Goal: Find contact information

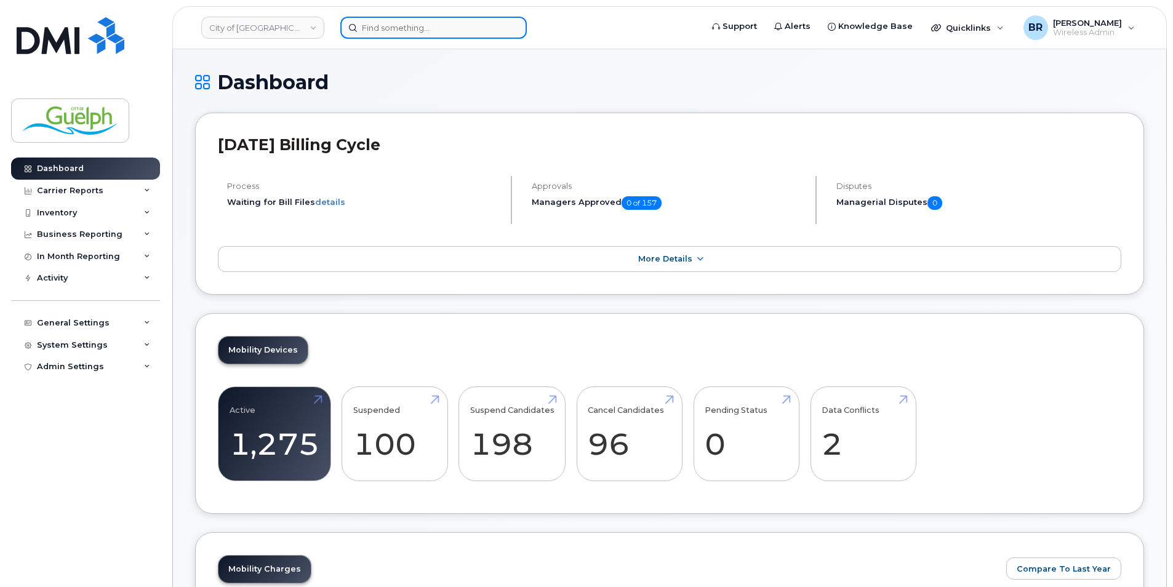
click at [440, 30] on input at bounding box center [433, 28] width 186 height 22
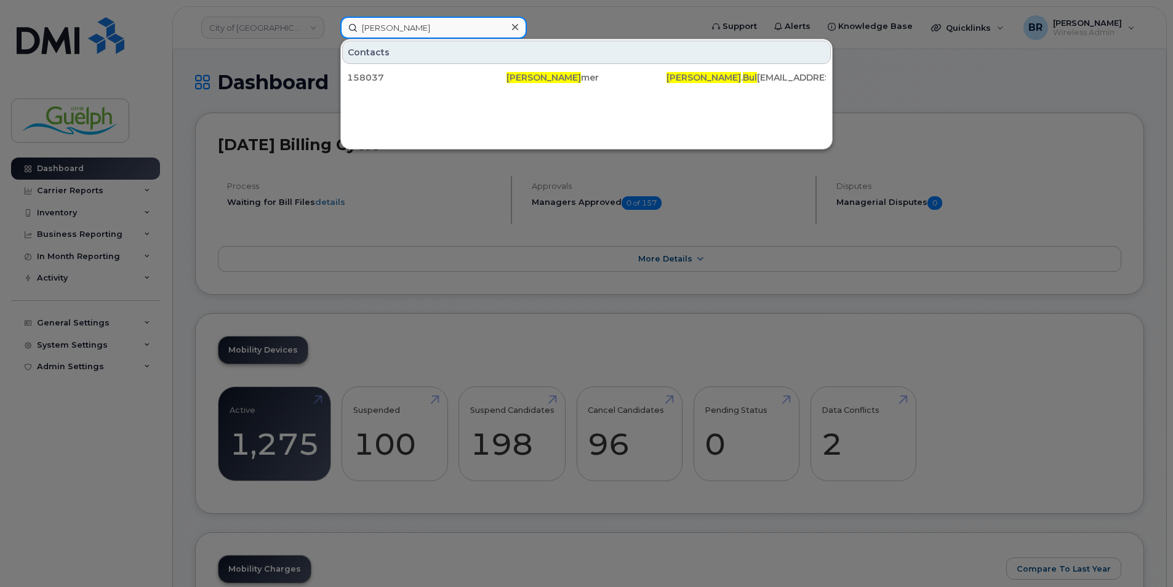
type input "[PERSON_NAME]"
click at [517, 29] on icon at bounding box center [515, 27] width 6 height 6
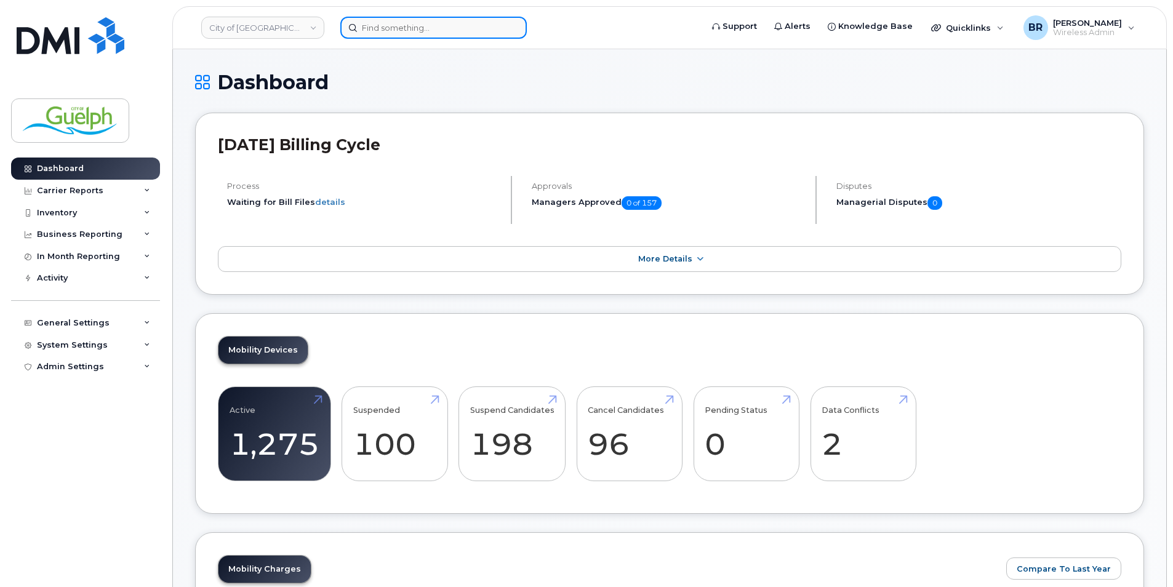
click at [405, 22] on input at bounding box center [433, 28] width 186 height 22
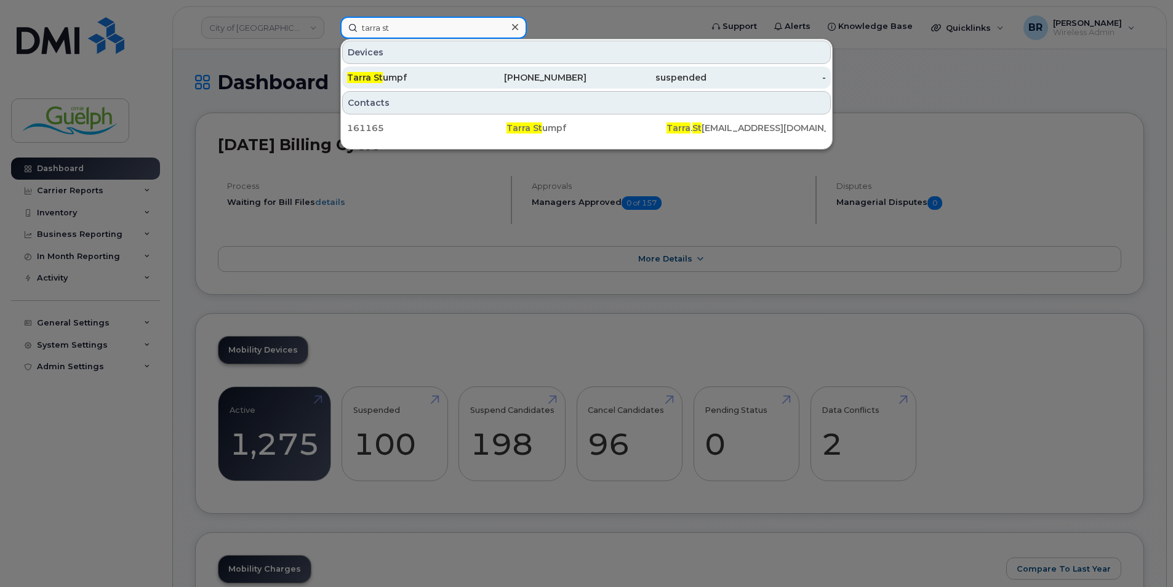
type input "tarra st"
click at [586, 85] on div "226-821-4693" at bounding box center [646, 77] width 120 height 22
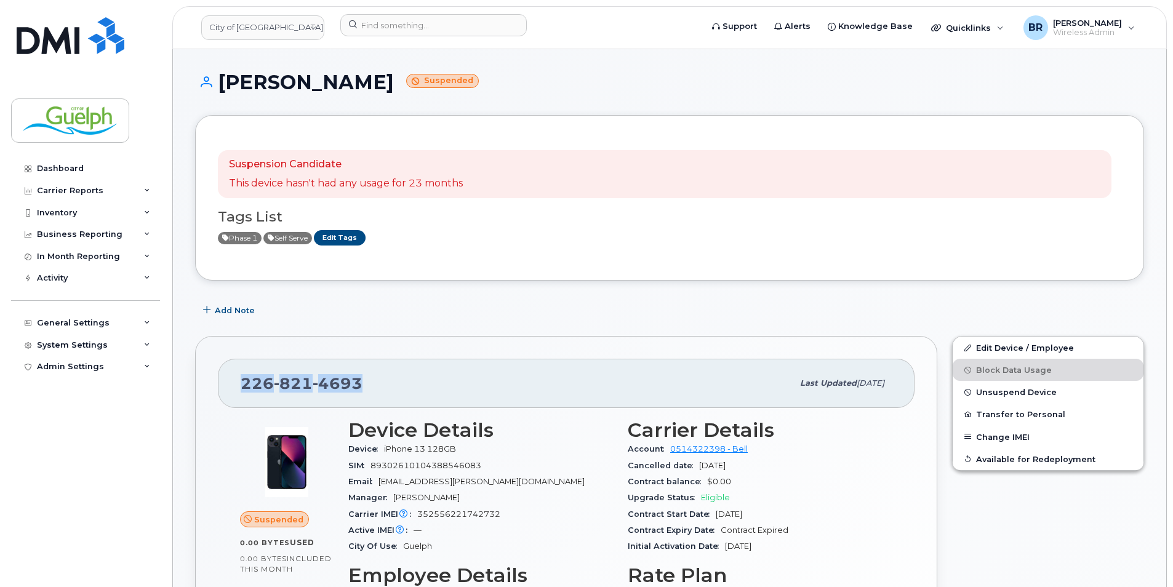
drag, startPoint x: 358, startPoint y: 381, endPoint x: 241, endPoint y: 377, distance: 117.6
click at [241, 377] on span "226 821 4693" at bounding box center [302, 383] width 122 height 18
drag, startPoint x: 241, startPoint y: 377, endPoint x: 256, endPoint y: 381, distance: 15.8
copy span "226 821 4693"
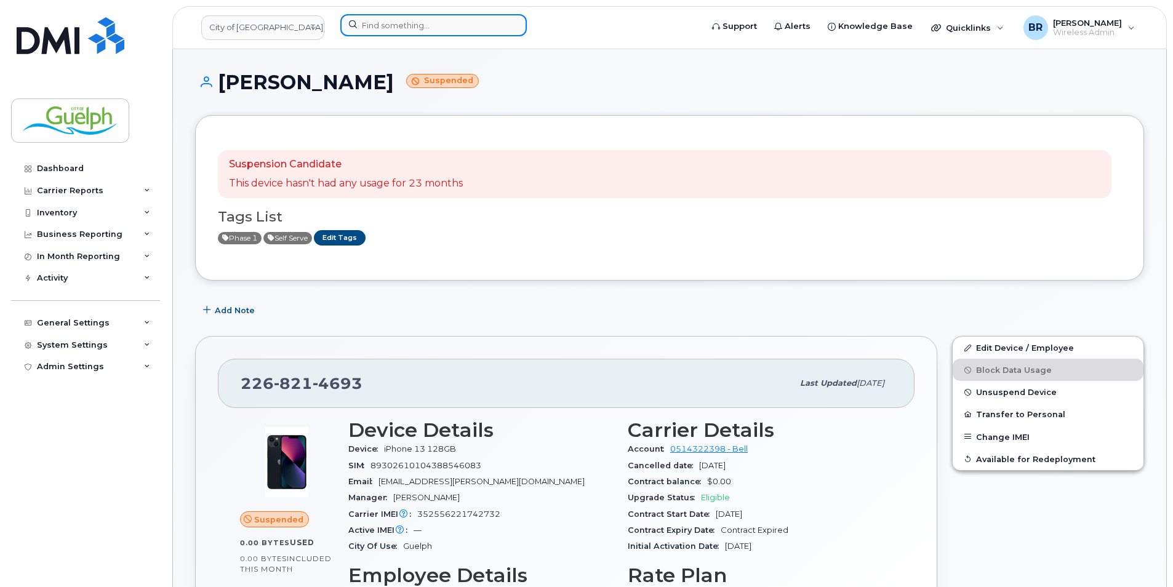
click at [415, 23] on input at bounding box center [433, 25] width 186 height 22
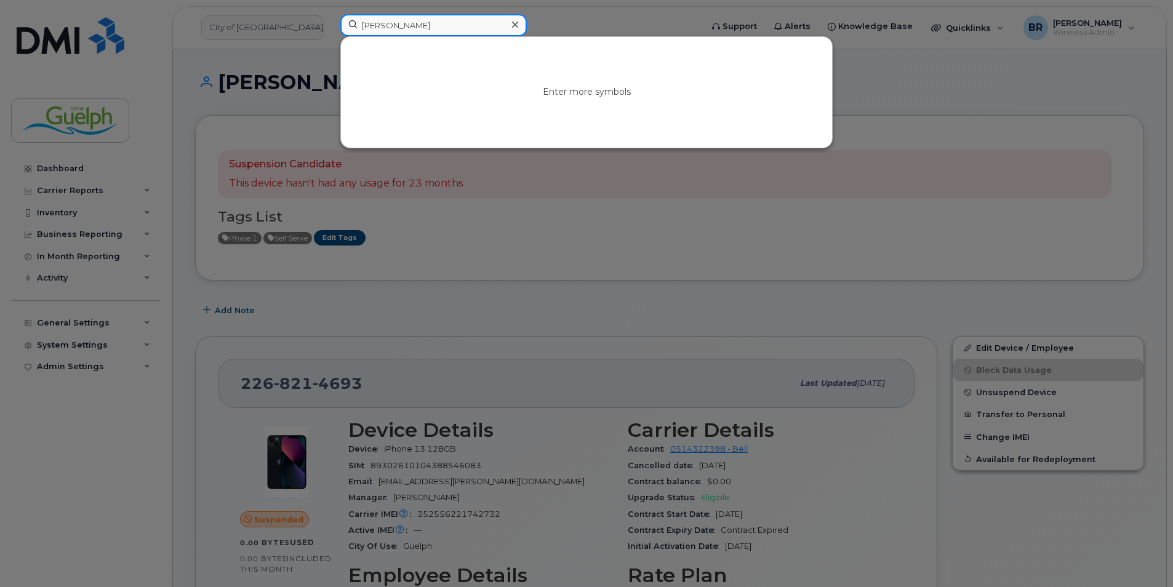
type input "madeline p"
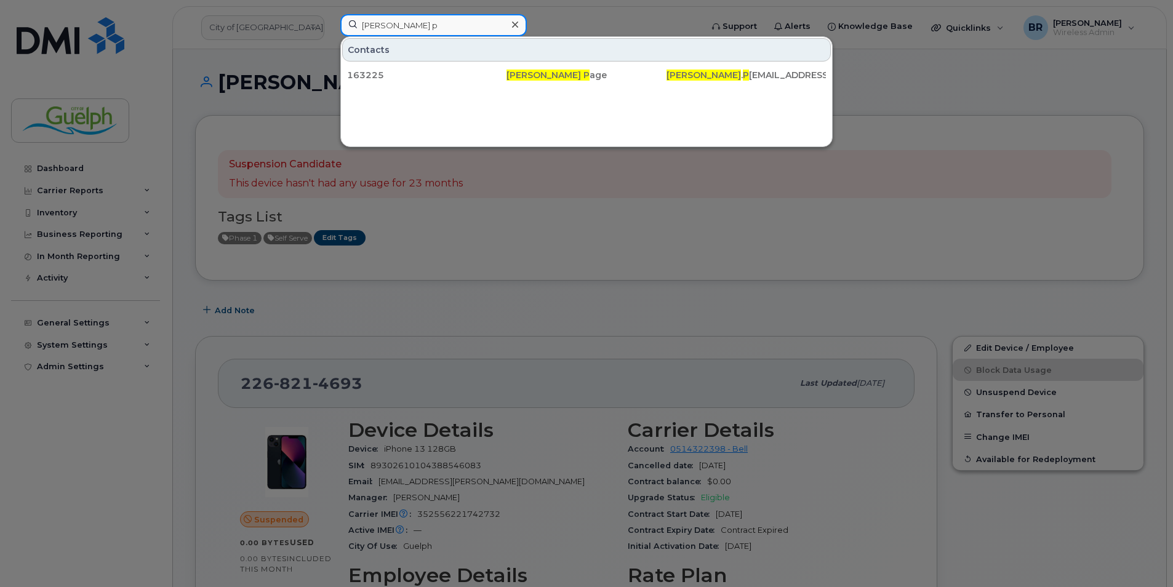
drag, startPoint x: 437, startPoint y: 22, endPoint x: 300, endPoint y: 13, distance: 136.8
click at [330, 14] on div "madeline p Contacts 163225 Madeline P age Madeline . P age@guelph.ca" at bounding box center [516, 27] width 373 height 27
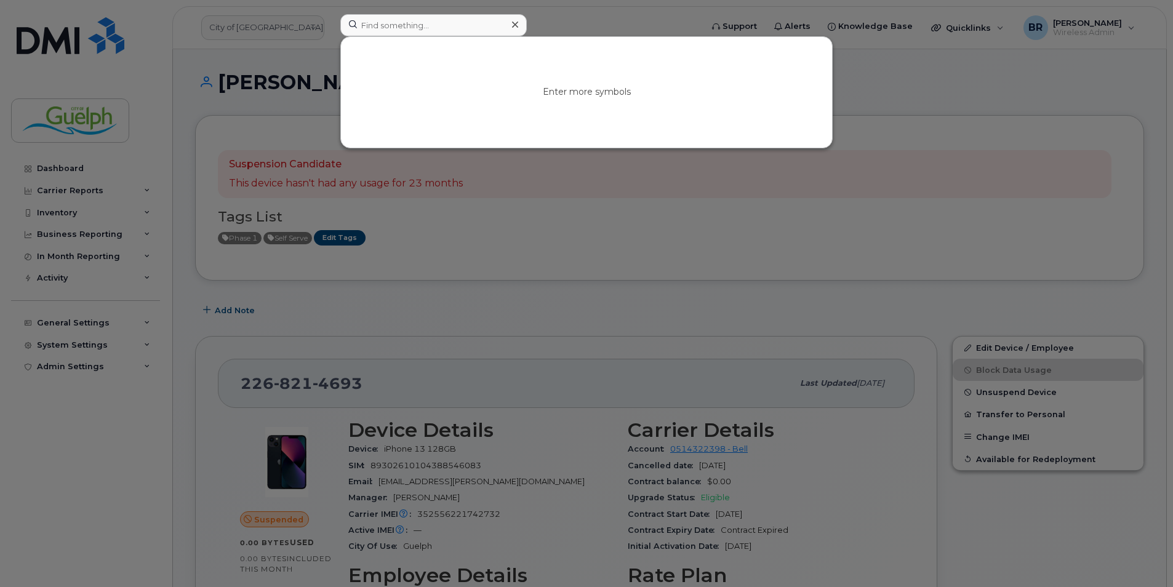
click at [132, 50] on div at bounding box center [586, 293] width 1173 height 587
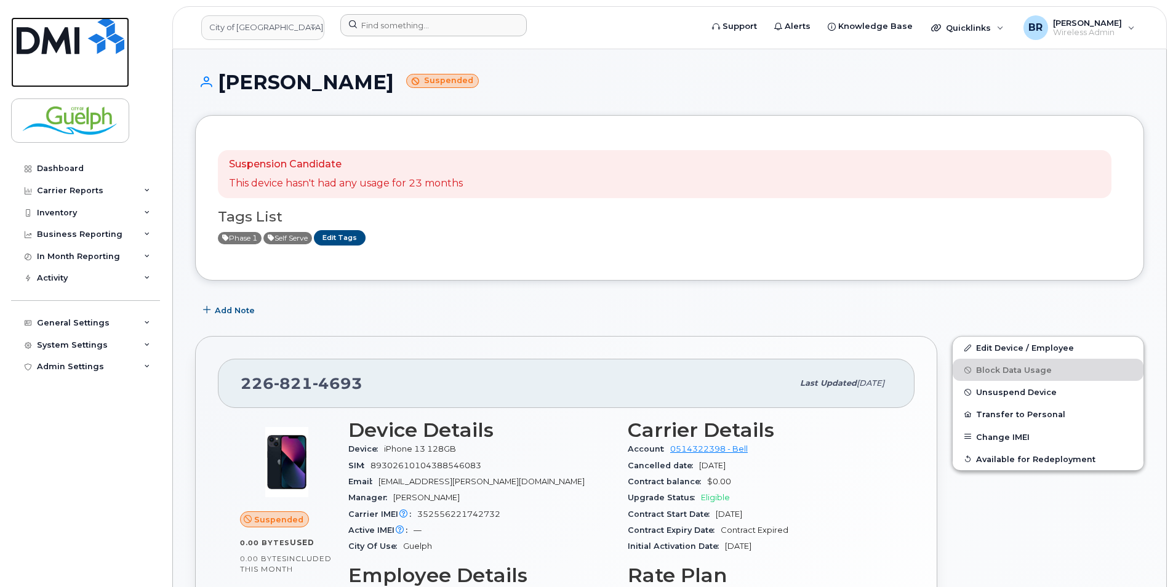
click at [75, 38] on img at bounding box center [71, 35] width 108 height 37
